Goal: Task Accomplishment & Management: Use online tool/utility

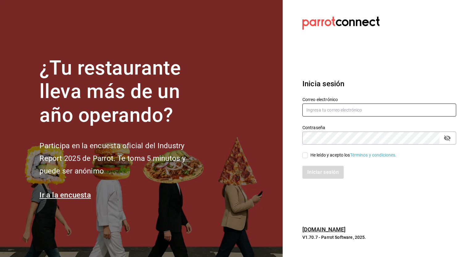
type input "[PERSON_NAME][EMAIL_ADDRESS][PERSON_NAME][DOMAIN_NAME]"
click at [307, 154] on input "He leído y acepto los Términos y condiciones." at bounding box center [305, 155] width 6 height 6
checkbox input "true"
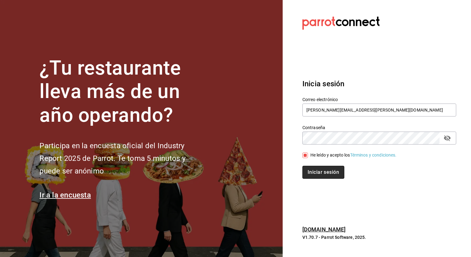
click at [312, 168] on button "Iniciar sesión" at bounding box center [323, 172] width 42 height 13
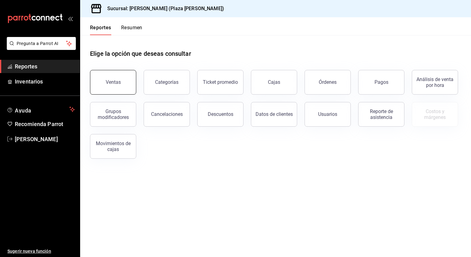
click at [115, 87] on button "Ventas" at bounding box center [113, 82] width 46 height 25
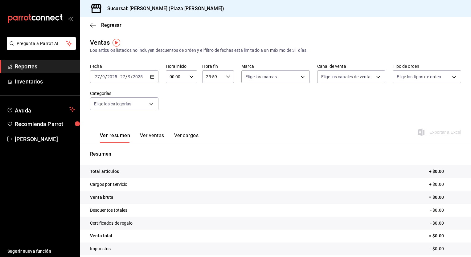
click at [152, 75] on icon "button" at bounding box center [152, 77] width 4 height 4
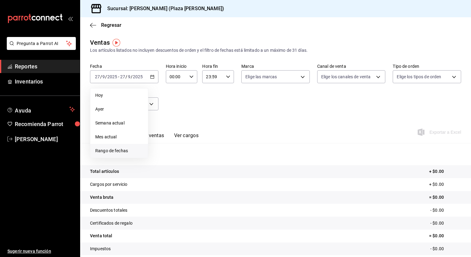
click at [123, 152] on span "Rango de fechas" at bounding box center [119, 151] width 48 height 6
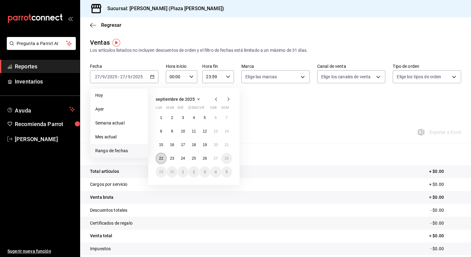
click at [165, 158] on button "22" at bounding box center [161, 158] width 11 height 11
click at [213, 159] on button "27" at bounding box center [215, 158] width 11 height 11
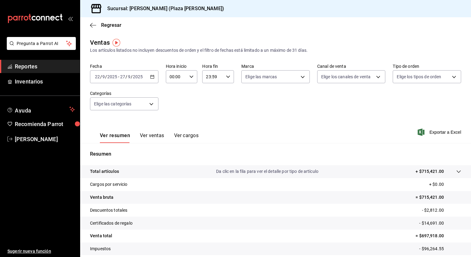
click at [216, 76] on input "23:59" at bounding box center [212, 77] width 21 height 12
click at [216, 76] on div at bounding box center [235, 128] width 471 height 257
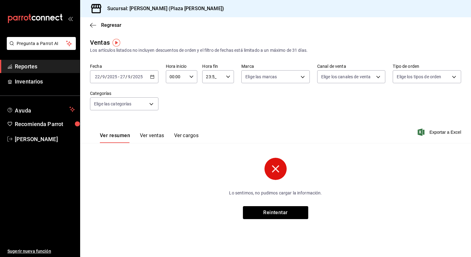
click at [210, 75] on input "23:5_" at bounding box center [212, 77] width 21 height 12
click at [210, 75] on div at bounding box center [235, 128] width 471 height 257
click at [231, 76] on div "2_:5_ Hora fin" at bounding box center [218, 76] width 32 height 13
click at [215, 120] on button "02" at bounding box center [210, 122] width 14 height 12
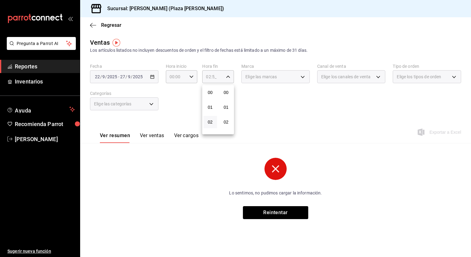
click at [227, 76] on div at bounding box center [235, 128] width 471 height 257
click at [227, 76] on \(Stroke\) "button" at bounding box center [228, 76] width 4 height 2
click at [228, 90] on span "00" at bounding box center [226, 92] width 6 height 5
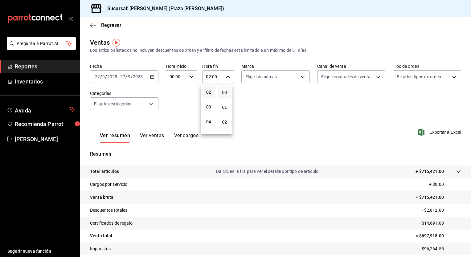
click at [212, 93] on button "02" at bounding box center [209, 92] width 14 height 12
click at [204, 125] on button "04" at bounding box center [208, 122] width 13 height 12
click at [227, 75] on div at bounding box center [235, 128] width 471 height 257
click at [227, 75] on icon "button" at bounding box center [228, 77] width 4 height 4
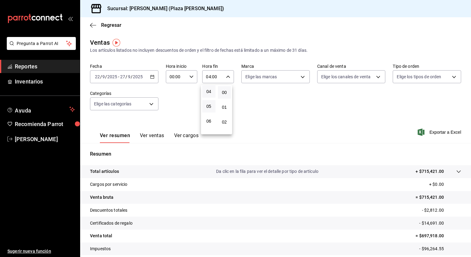
click at [209, 103] on button "05" at bounding box center [208, 106] width 13 height 12
type input "05:00"
click at [190, 76] on div at bounding box center [235, 128] width 471 height 257
click at [190, 76] on icon "button" at bounding box center [191, 77] width 4 height 4
click at [172, 120] on span "02" at bounding box center [173, 122] width 6 height 5
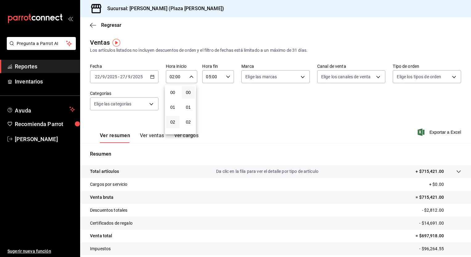
click at [190, 78] on div at bounding box center [235, 128] width 471 height 257
click at [190, 78] on icon "button" at bounding box center [191, 77] width 4 height 4
click at [175, 121] on span "04" at bounding box center [173, 121] width 6 height 5
click at [188, 76] on div at bounding box center [235, 128] width 471 height 257
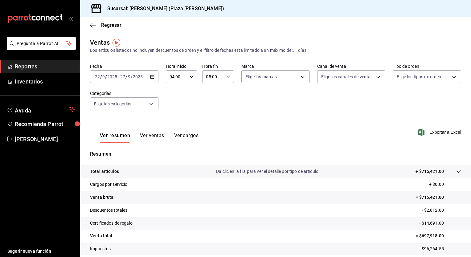
click at [189, 76] on icon "button" at bounding box center [191, 77] width 4 height 4
click at [174, 105] on span "05" at bounding box center [173, 106] width 6 height 5
type input "05:00"
click at [428, 127] on div at bounding box center [235, 128] width 471 height 257
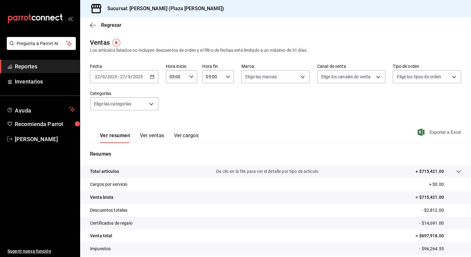
click at [429, 129] on span "Exportar a Excel" at bounding box center [440, 131] width 42 height 7
